Goal: Navigation & Orientation: Find specific page/section

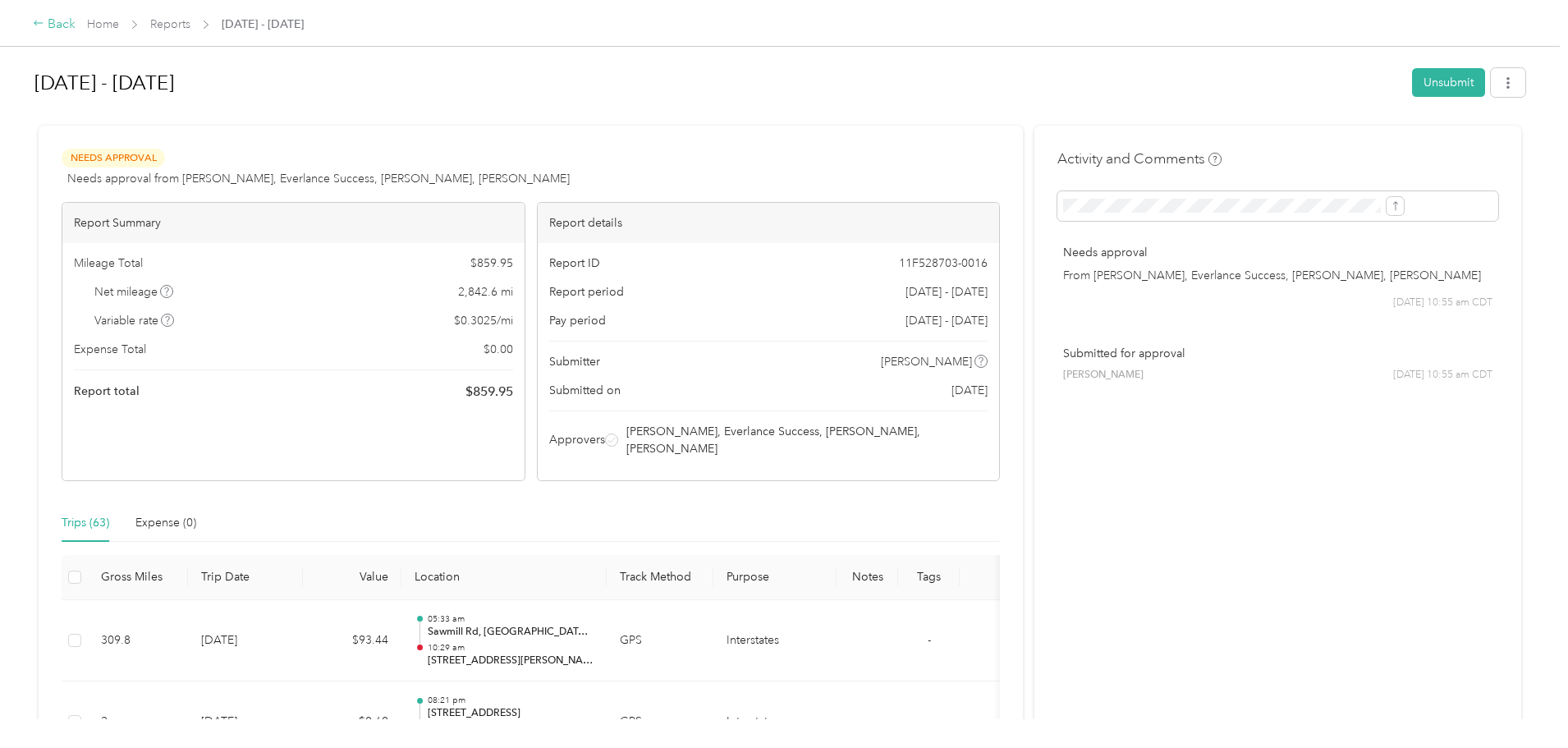
click at [76, 32] on div "Back" at bounding box center [54, 25] width 43 height 19
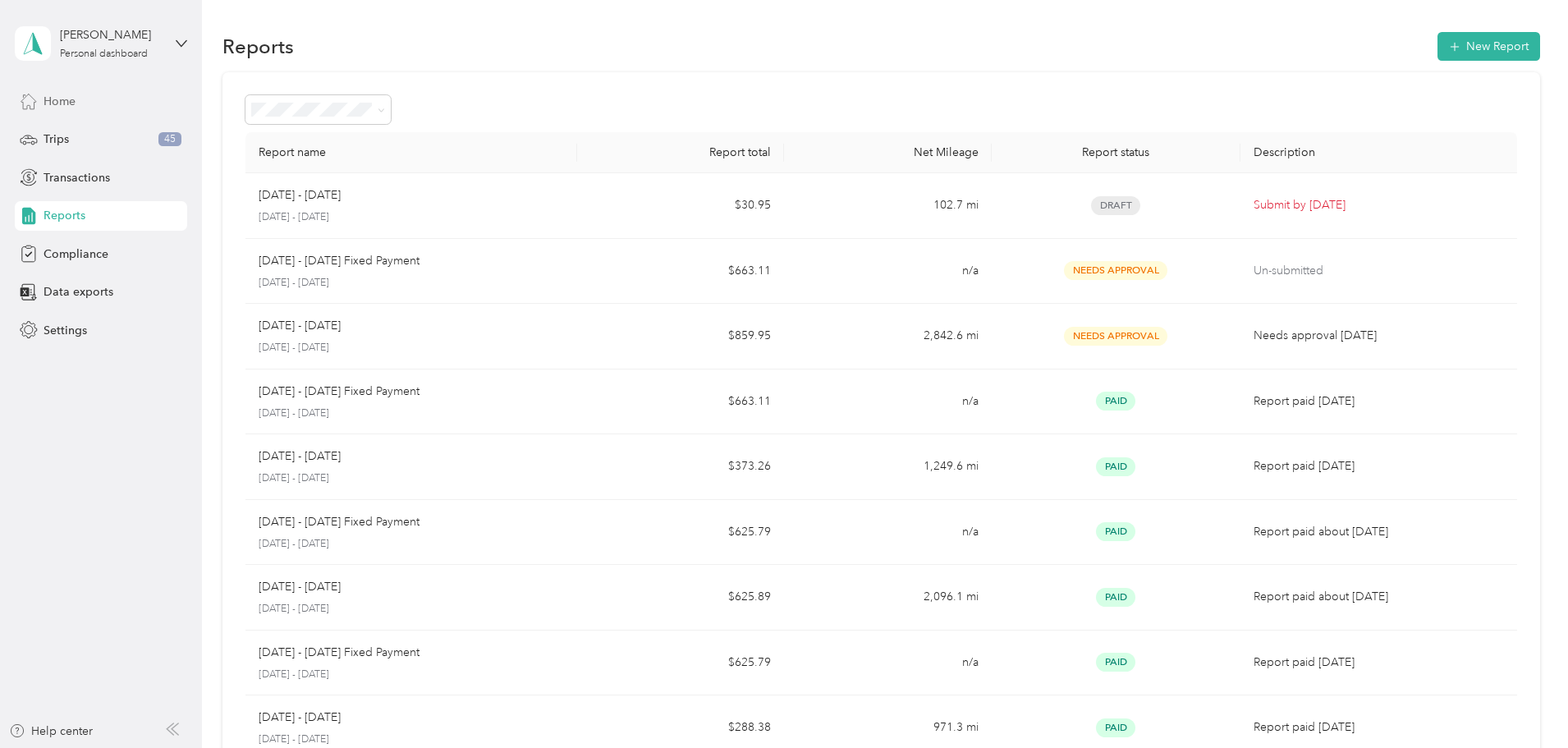
click at [71, 104] on span "Home" at bounding box center [59, 101] width 32 height 18
